Goal: Transaction & Acquisition: Purchase product/service

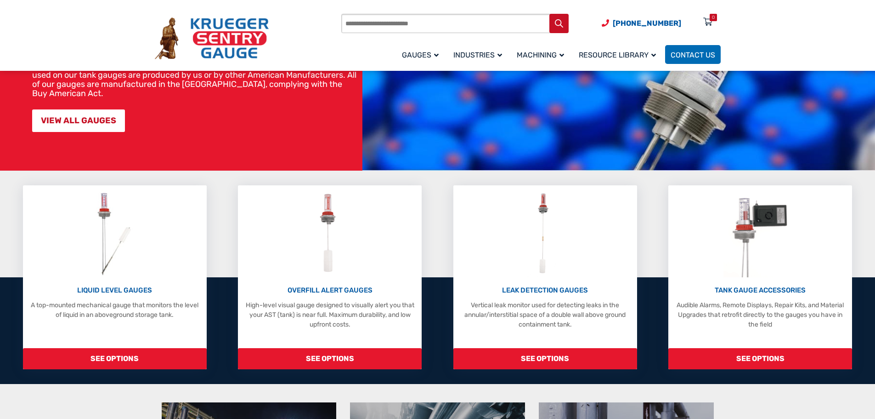
scroll to position [138, 0]
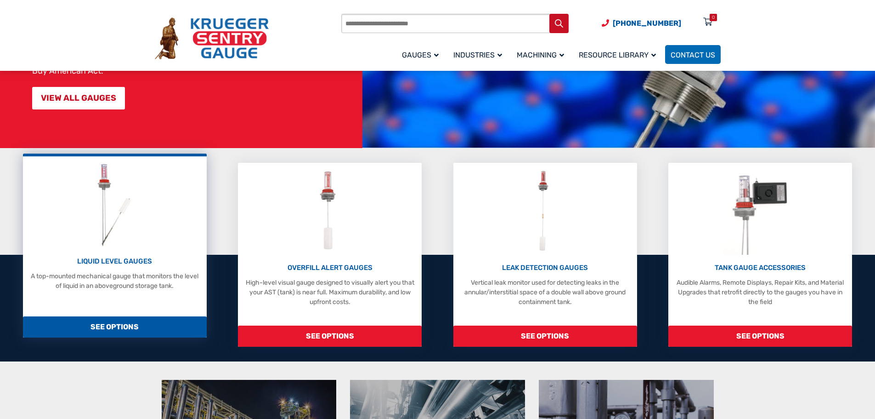
click at [167, 328] on span "SEE OPTIONS" at bounding box center [115, 326] width 184 height 21
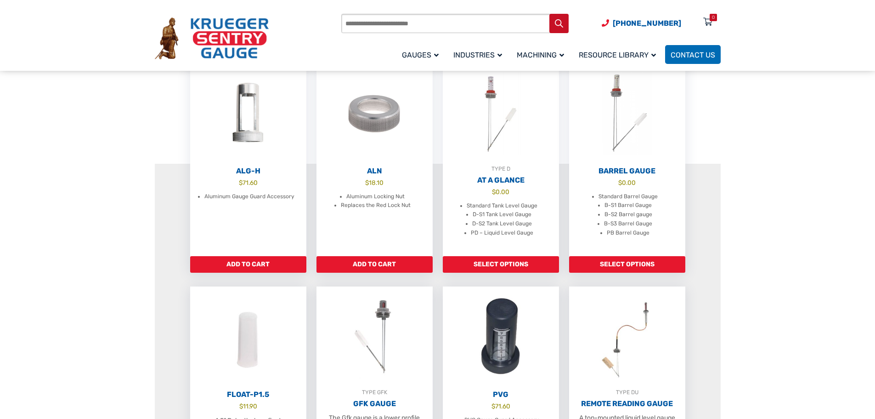
scroll to position [276, 0]
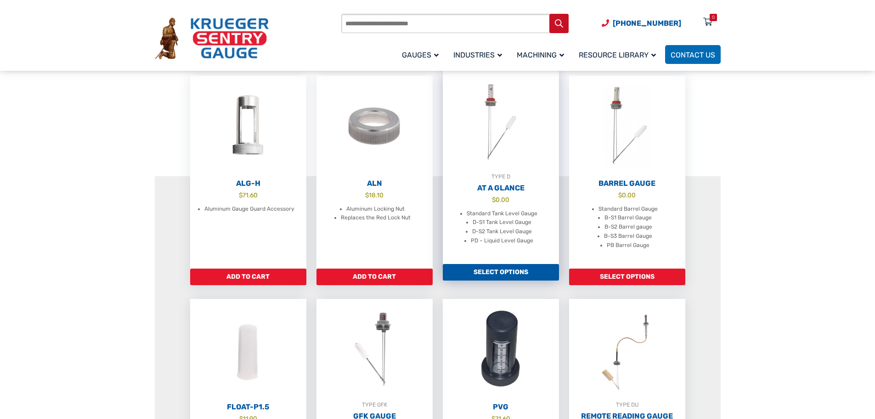
click at [508, 278] on link "Select options" at bounding box center [501, 272] width 116 height 17
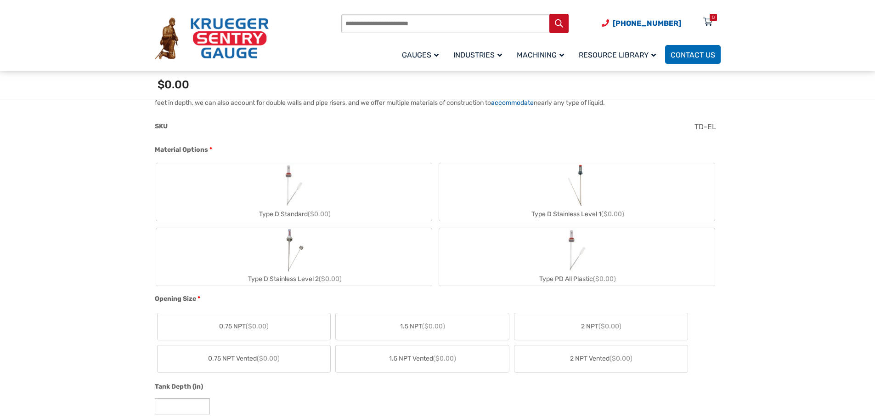
scroll to position [322, 0]
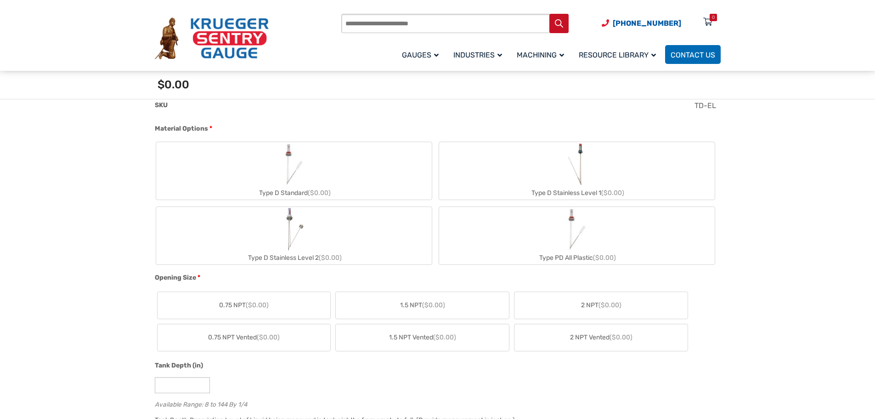
click at [356, 190] on div "Type D Standard ($0.00)" at bounding box center [294, 192] width 276 height 13
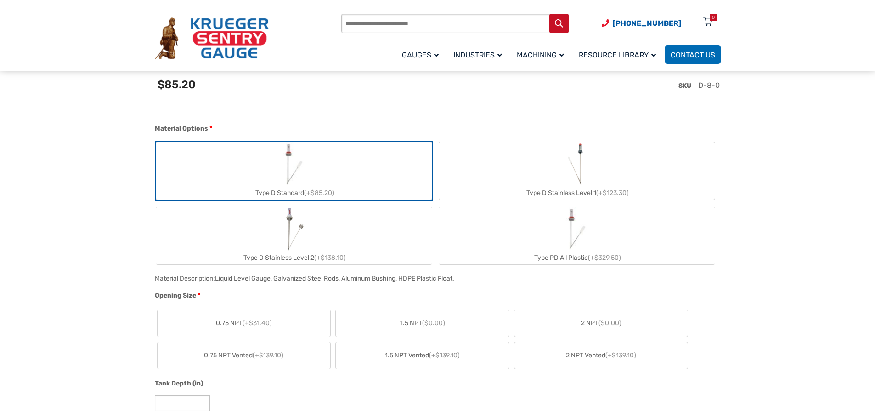
scroll to position [368, 0]
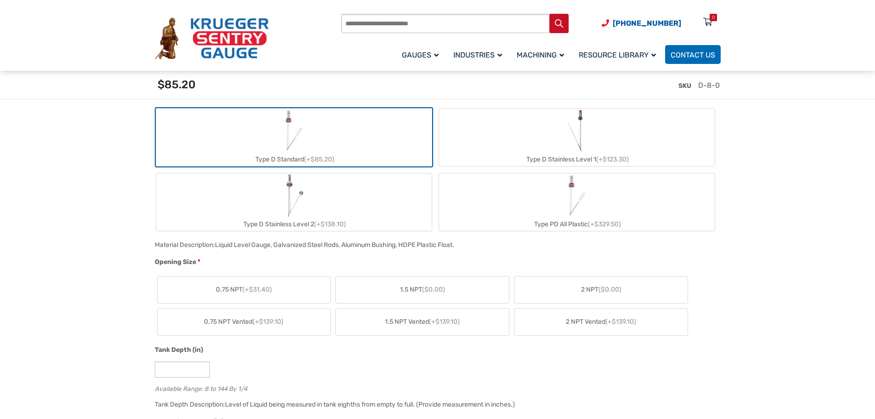
click at [555, 292] on label "2 NPT ($0.00)" at bounding box center [601, 289] width 173 height 27
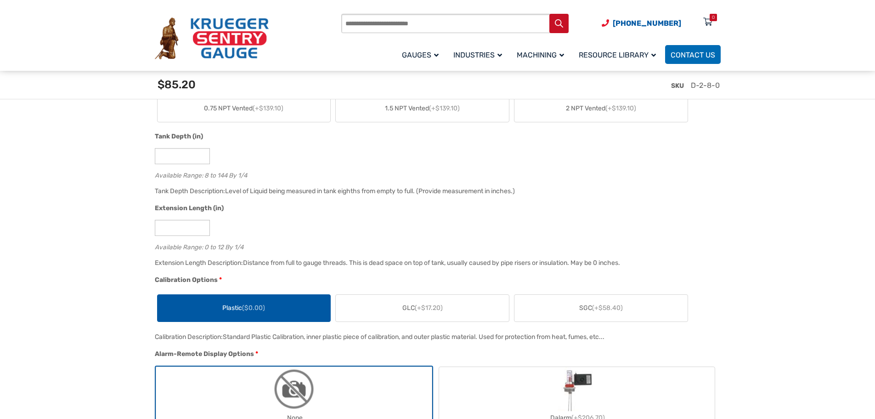
scroll to position [551, 0]
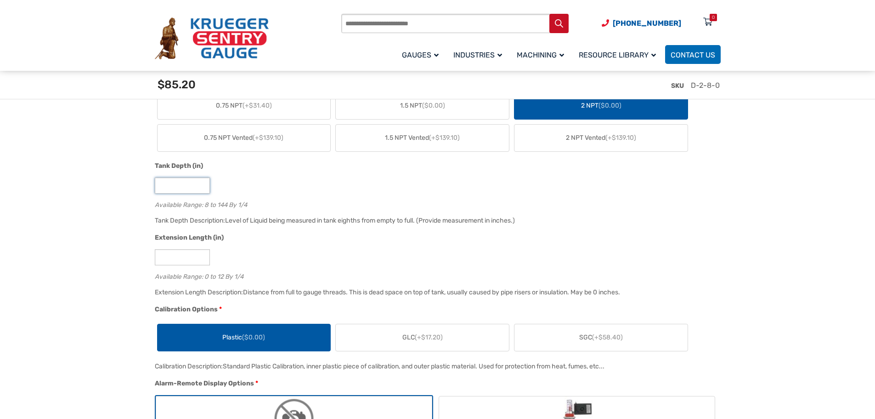
click at [176, 184] on input "*" at bounding box center [182, 185] width 55 height 16
drag, startPoint x: 176, startPoint y: 185, endPoint x: 147, endPoint y: 186, distance: 28.5
click at [340, 252] on div "*" at bounding box center [436, 257] width 562 height 16
click at [172, 188] on input "**" at bounding box center [182, 185] width 55 height 16
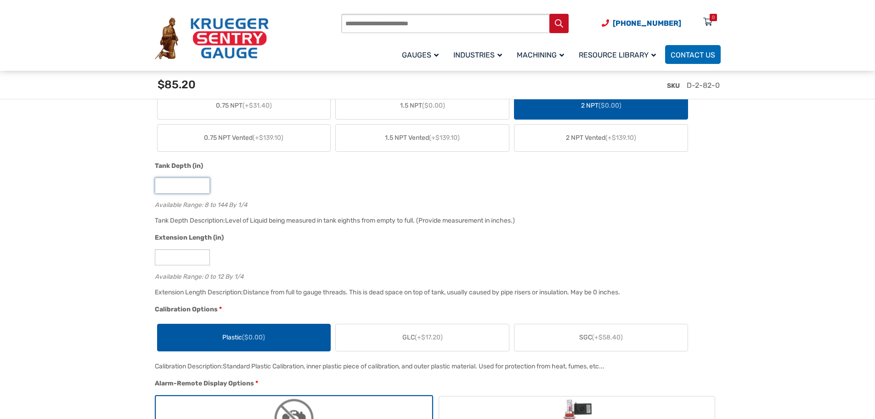
type input "**"
click at [183, 261] on input "*" at bounding box center [182, 257] width 55 height 16
type input "*"
drag, startPoint x: 166, startPoint y: 186, endPoint x: 149, endPoint y: 184, distance: 17.6
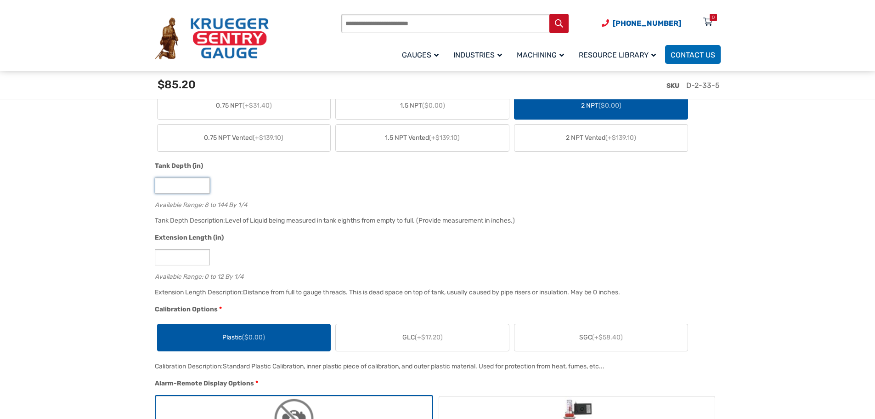
type input "**"
click at [368, 233] on div "Tank Depth Description: Level of Liquid being measured in tank eighths from emp…" at bounding box center [436, 224] width 566 height 18
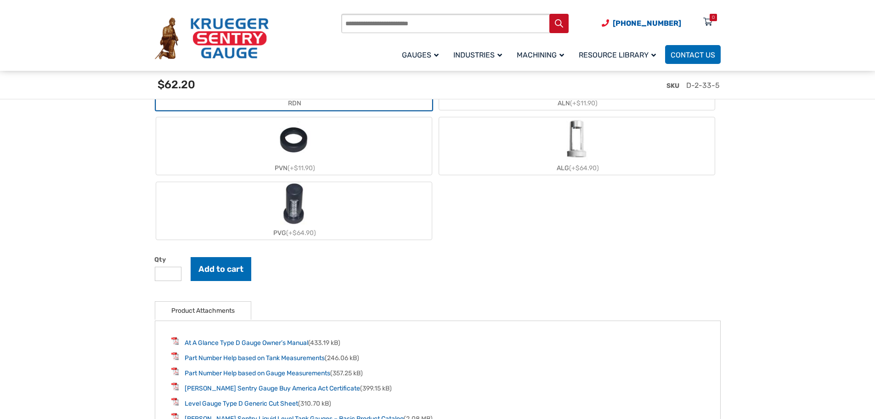
scroll to position [1103, 0]
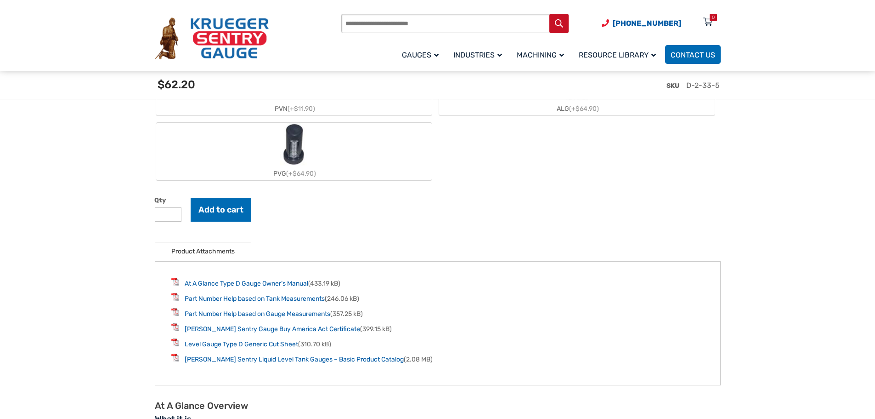
click at [174, 218] on input "*" at bounding box center [168, 214] width 27 height 14
click at [168, 217] on input "*" at bounding box center [168, 214] width 27 height 14
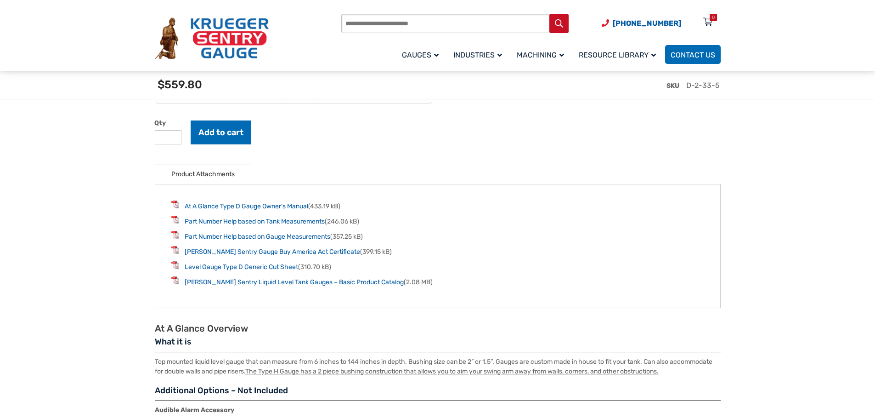
scroll to position [1149, 0]
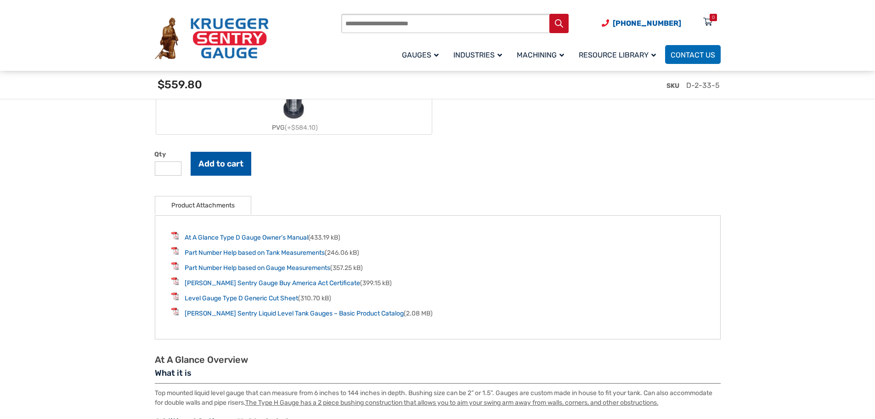
type input "*"
click at [221, 162] on button "Add to cart" at bounding box center [221, 164] width 61 height 24
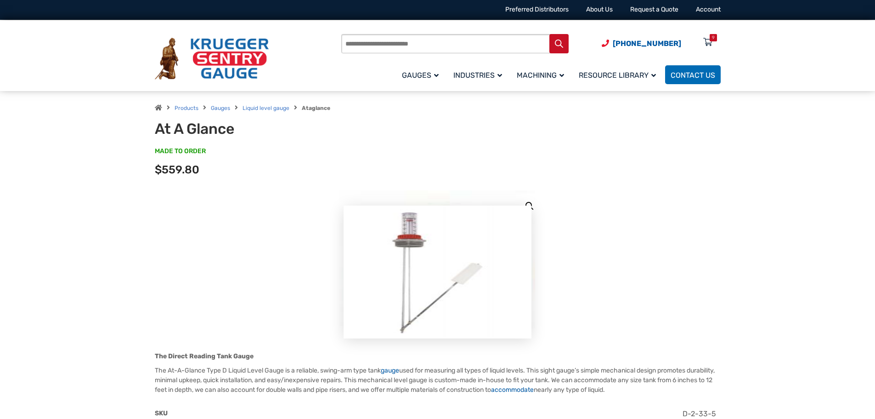
scroll to position [0, 0]
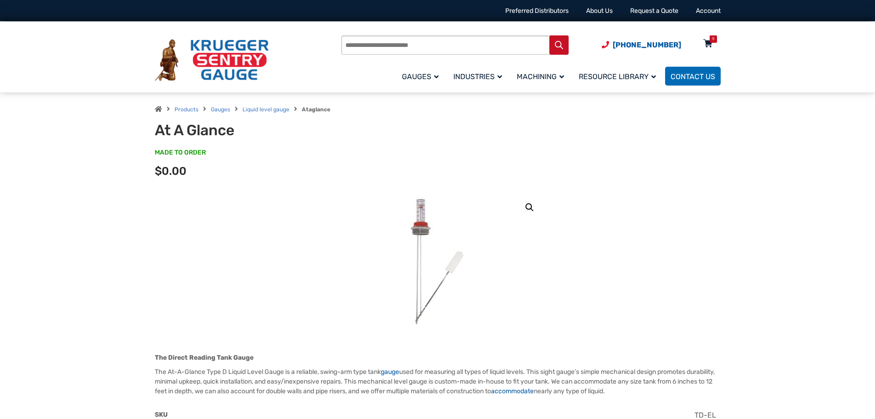
click at [710, 41] on div "9" at bounding box center [713, 38] width 7 height 7
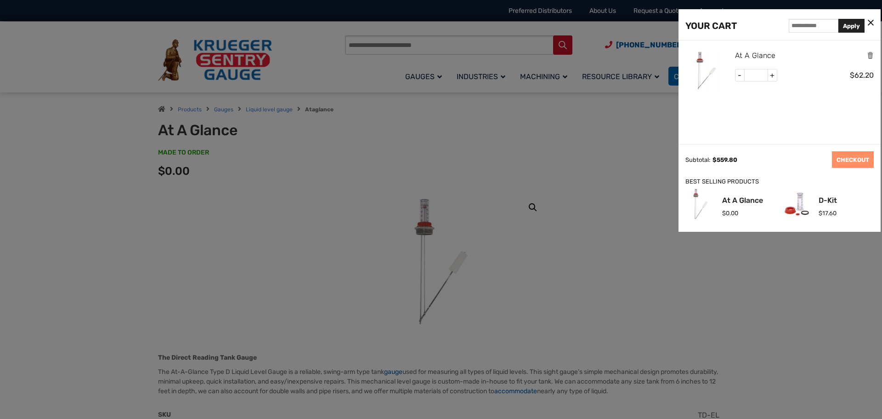
click at [755, 53] on link "At A Glance" at bounding box center [755, 56] width 40 height 12
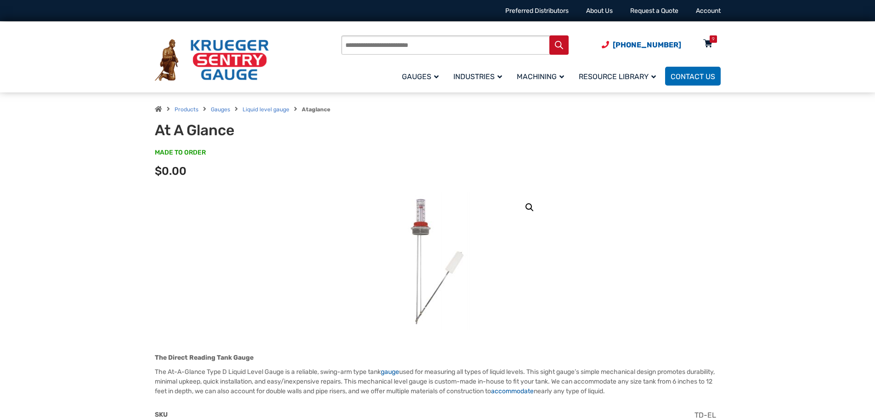
click at [715, 38] on div "9" at bounding box center [713, 38] width 7 height 7
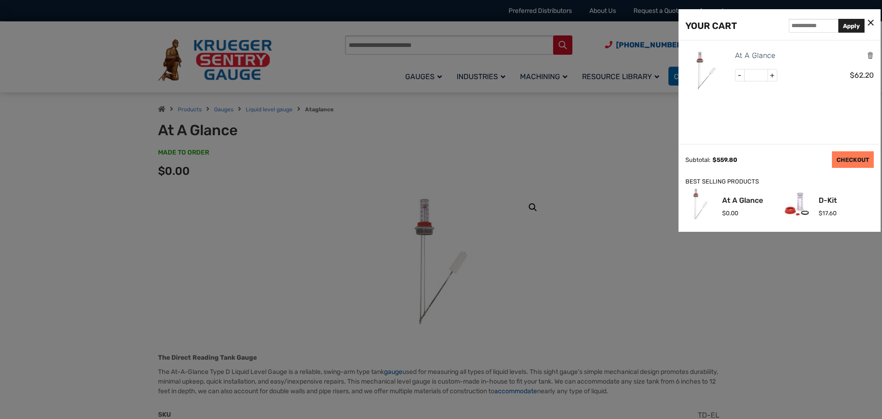
click at [852, 163] on link "CHECKOUT" at bounding box center [853, 159] width 42 height 17
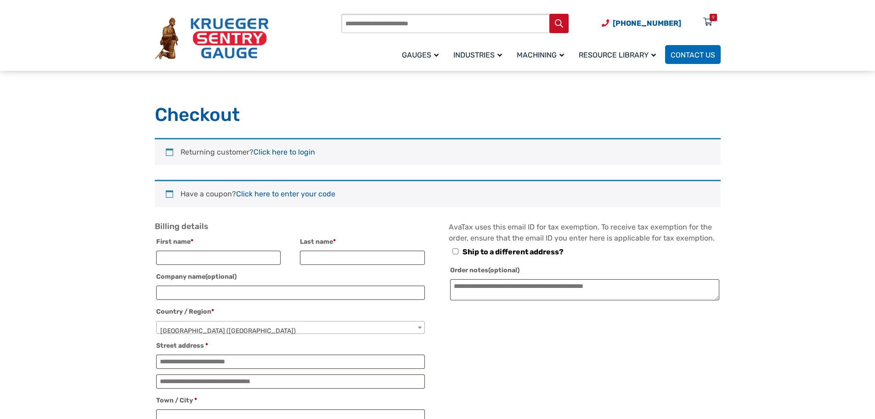
select select "**"
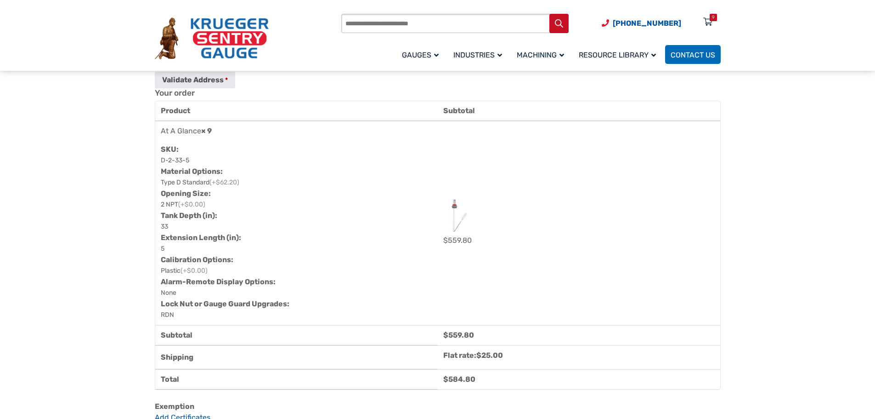
scroll to position [505, 0]
